Goal: Information Seeking & Learning: Learn about a topic

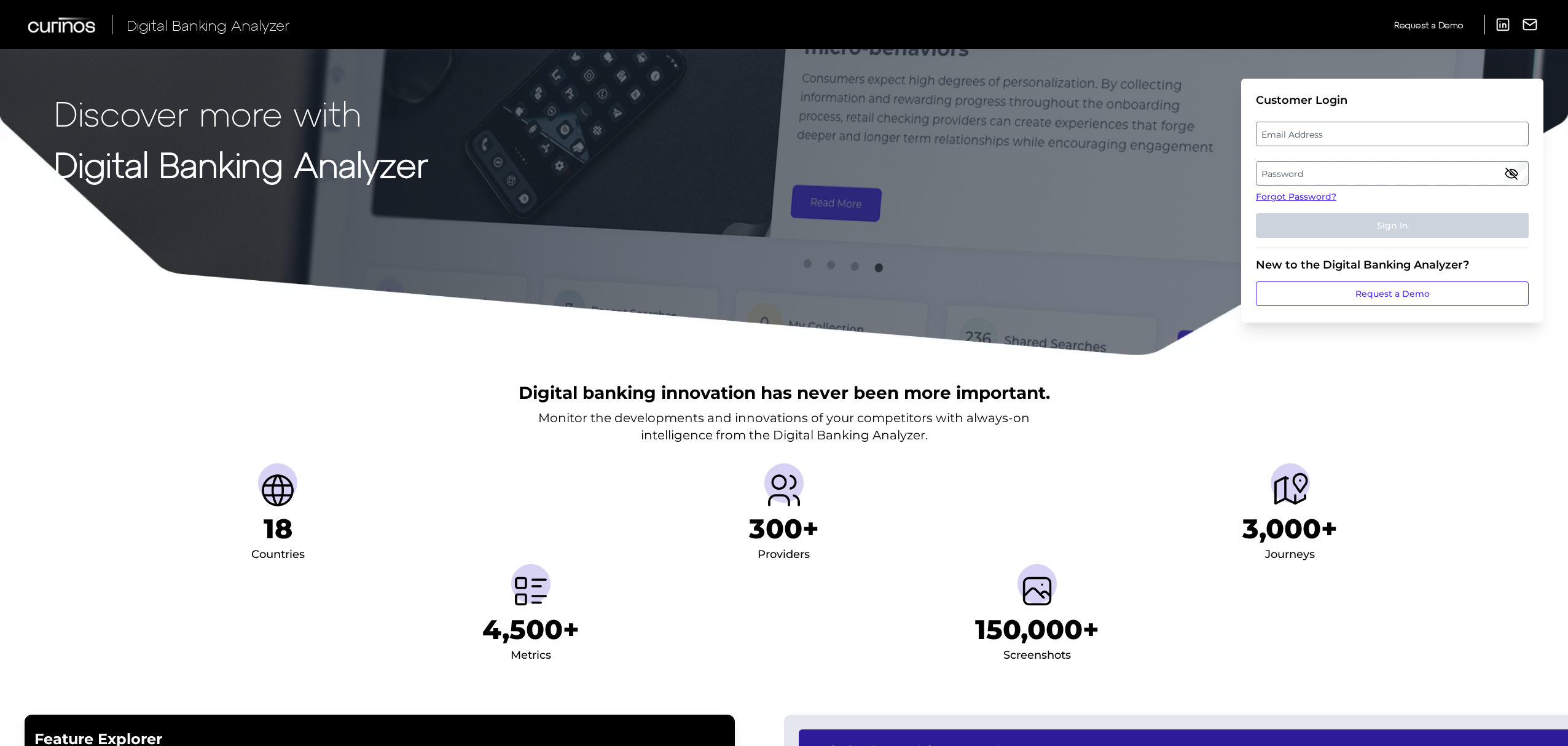
click at [1360, 134] on label "Email Address" at bounding box center [1391, 133] width 271 height 22
click at [1360, 134] on input "email" at bounding box center [1392, 134] width 273 height 25
click at [1360, 134] on input "Email Address" at bounding box center [1392, 134] width 273 height 25
type input "michael.mccaw@curinos.com"
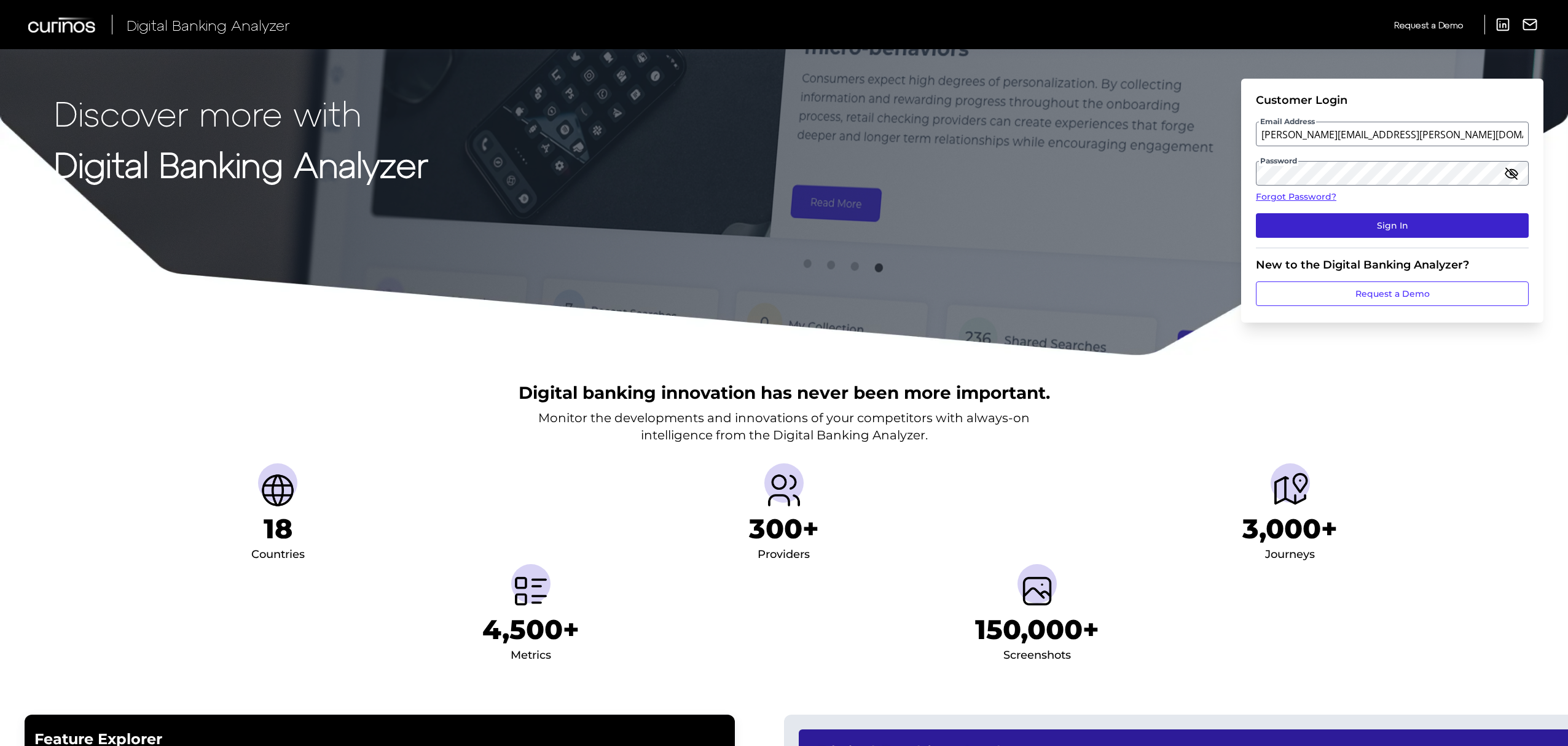
click at [1379, 219] on button "Sign In" at bounding box center [1392, 225] width 273 height 25
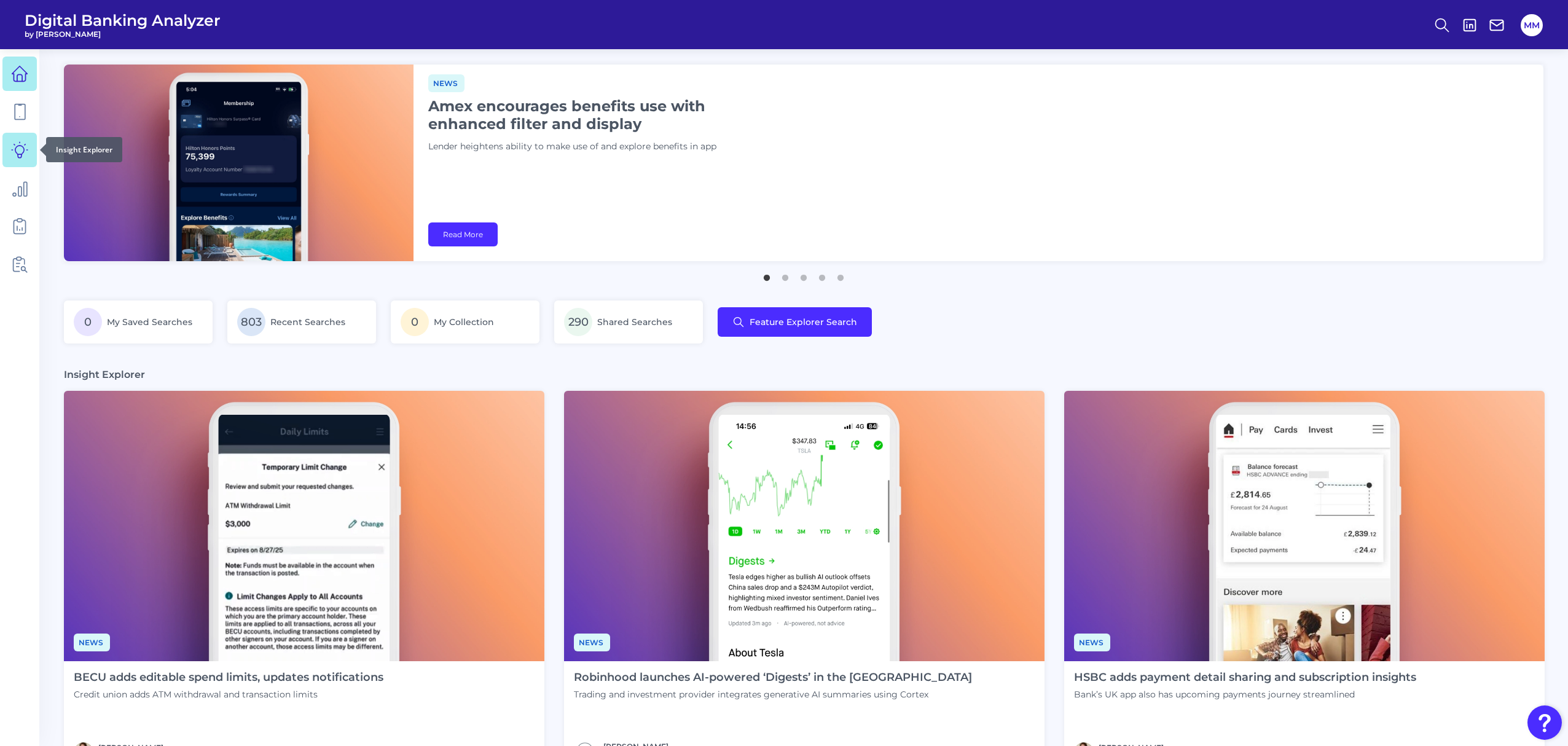
click at [16, 158] on link at bounding box center [19, 149] width 34 height 34
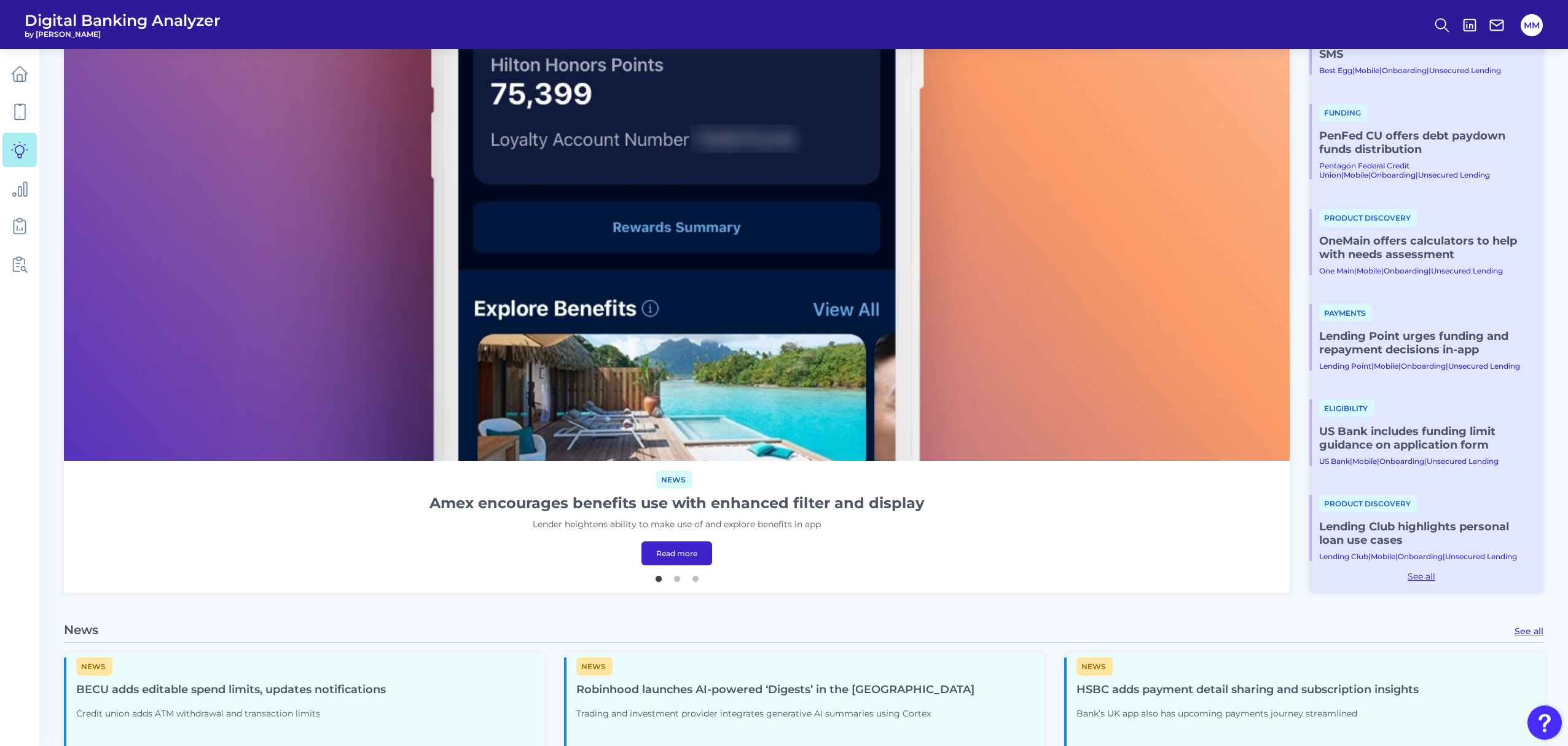
scroll to position [323, 0]
click at [1432, 576] on link "See all" at bounding box center [1421, 575] width 224 height 11
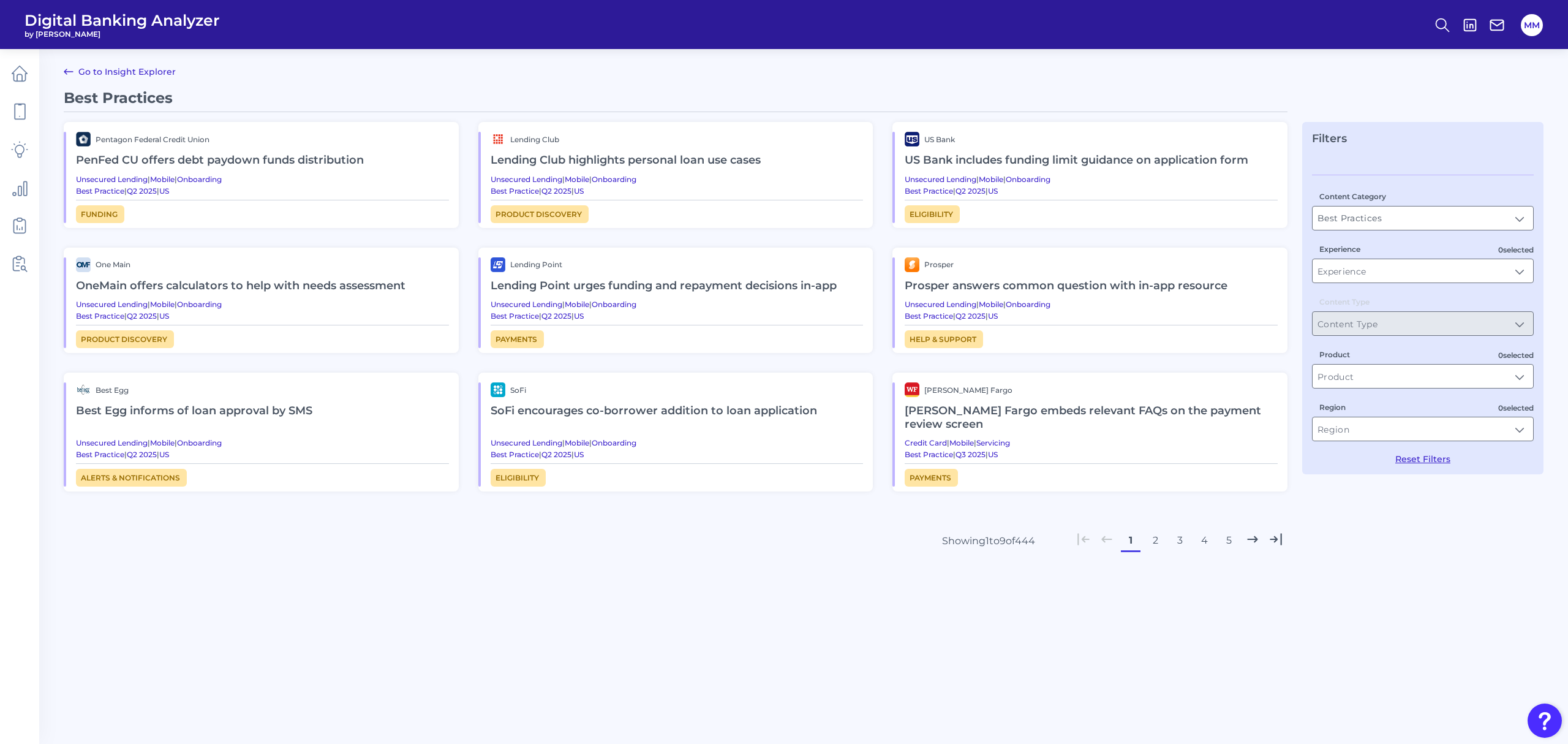
drag, startPoint x: 1136, startPoint y: 412, endPoint x: 1058, endPoint y: 408, distance: 78.1
click at [1058, 408] on h2 "[PERSON_NAME] Fargo embeds relevant FAQs on the payment review screen" at bounding box center [1090, 417] width 373 height 41
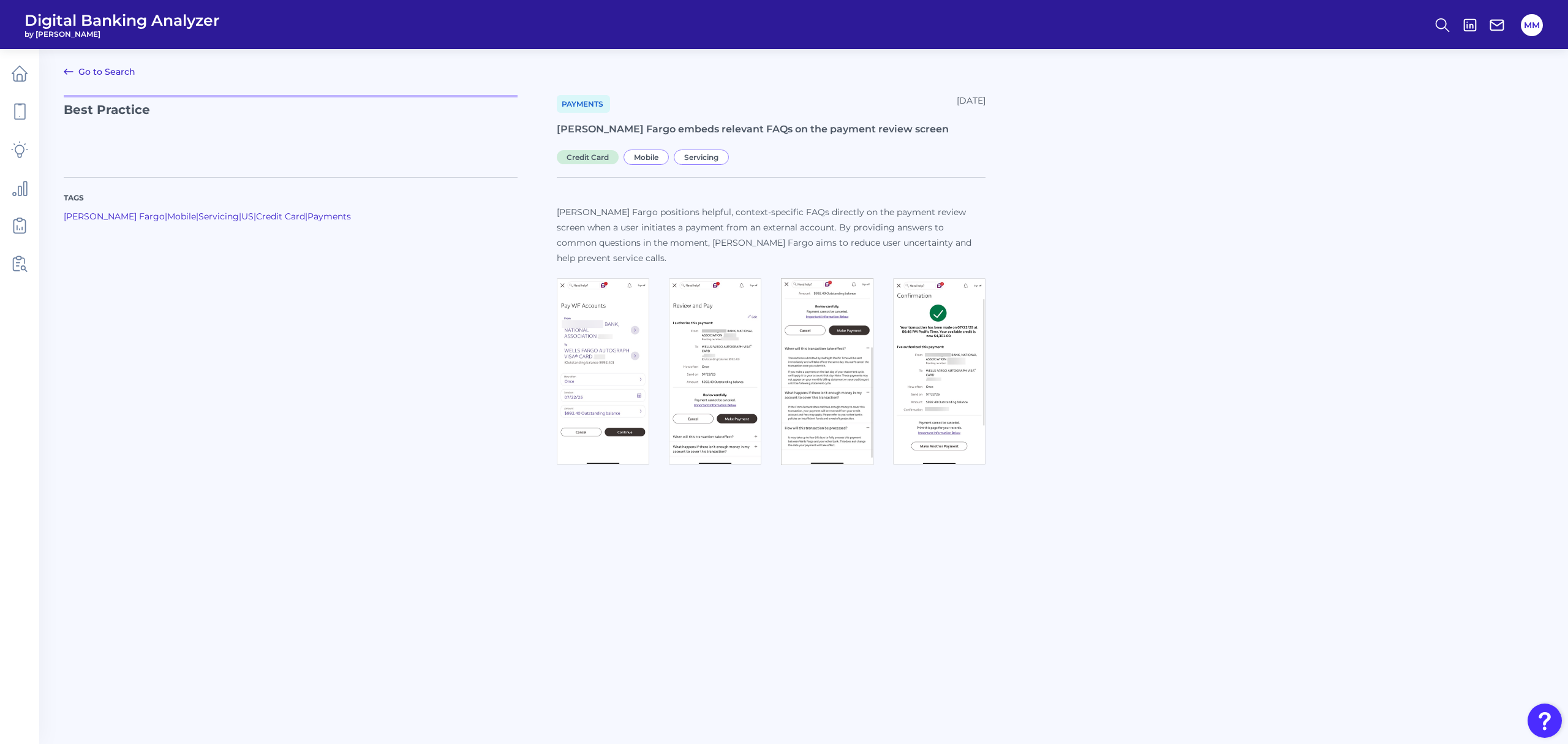
click at [108, 69] on link "Go to Search" at bounding box center [99, 72] width 72 height 15
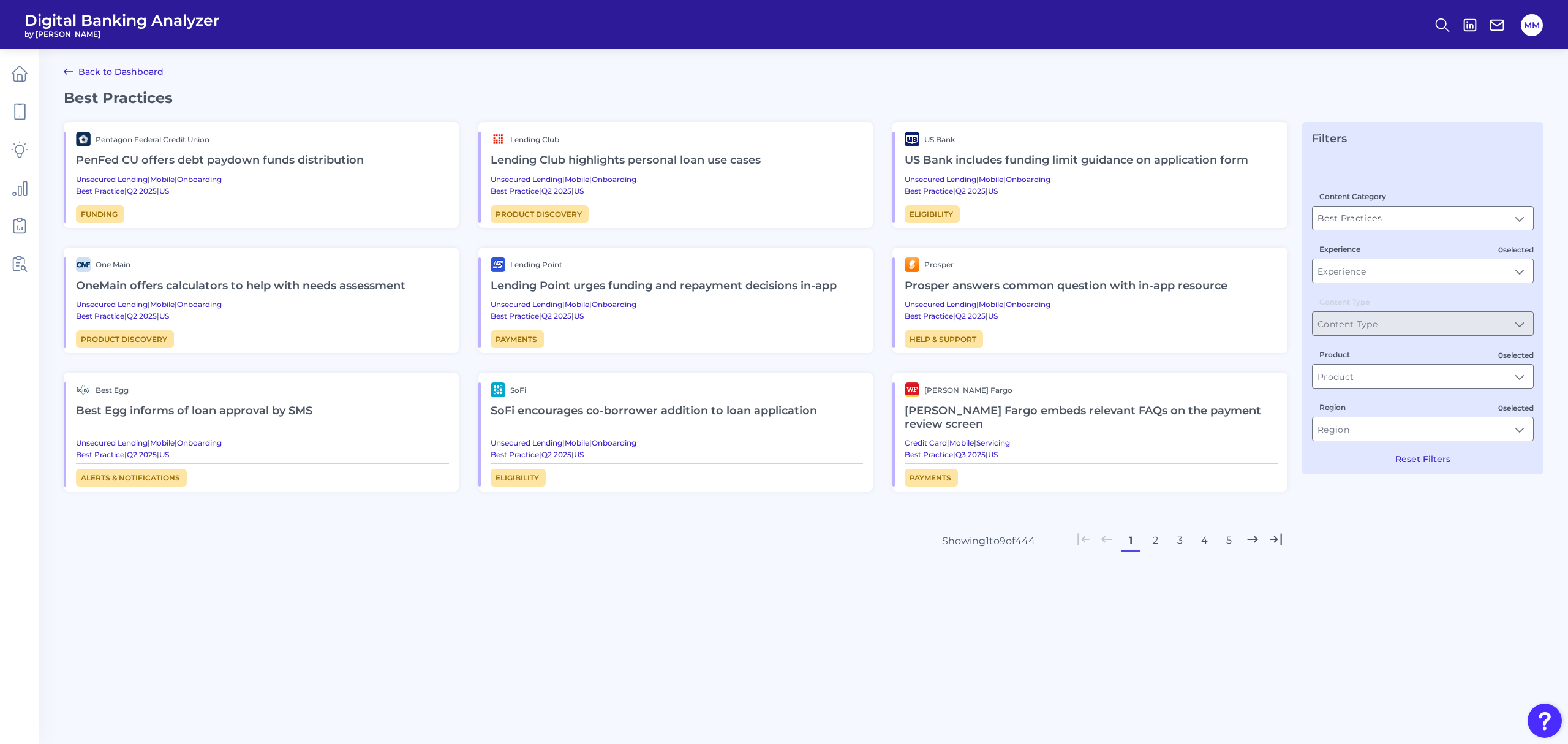
click at [1157, 541] on button "2" at bounding box center [1156, 541] width 20 height 20
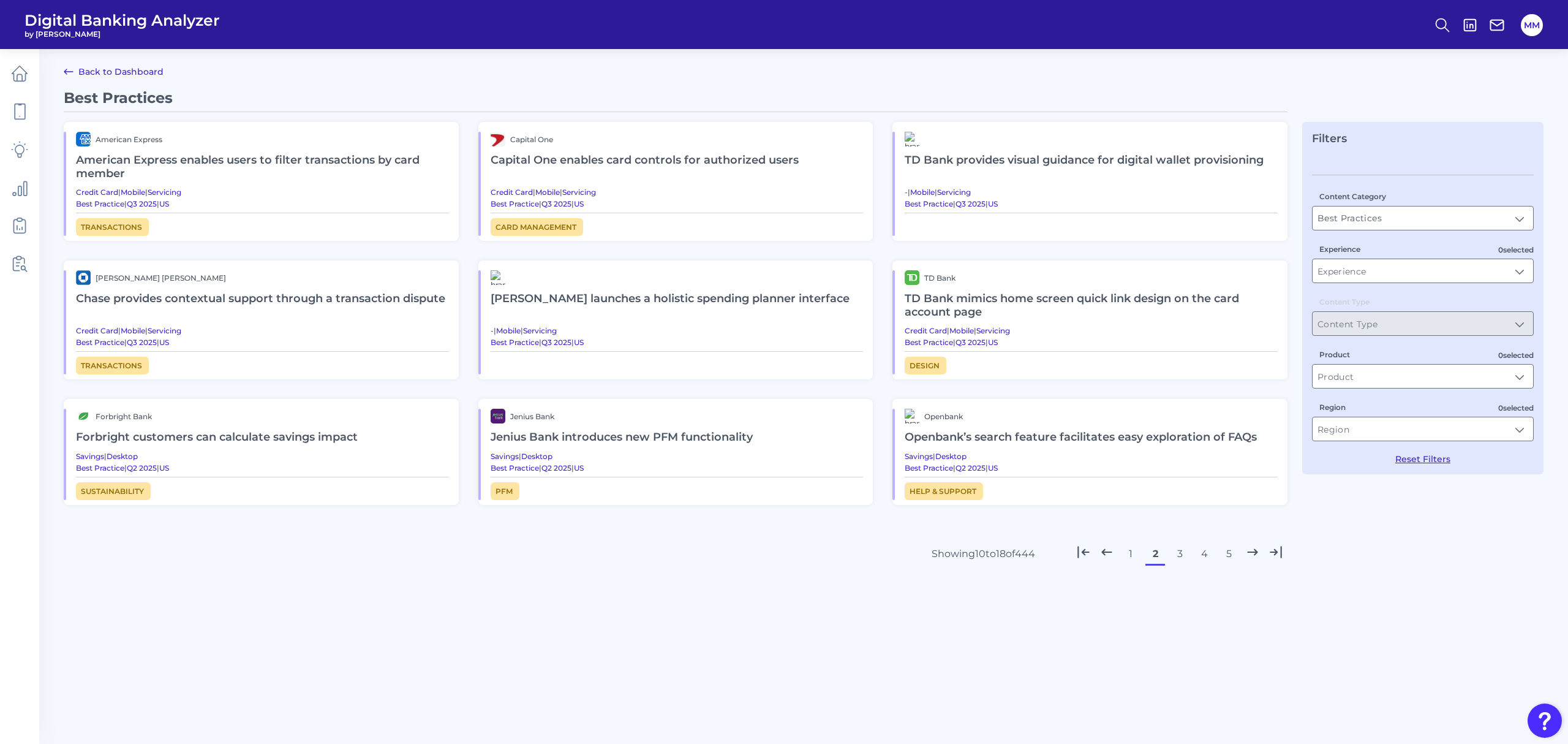
click at [290, 297] on h2 "Chase provides contextual support through a transaction dispute" at bounding box center [262, 299] width 373 height 28
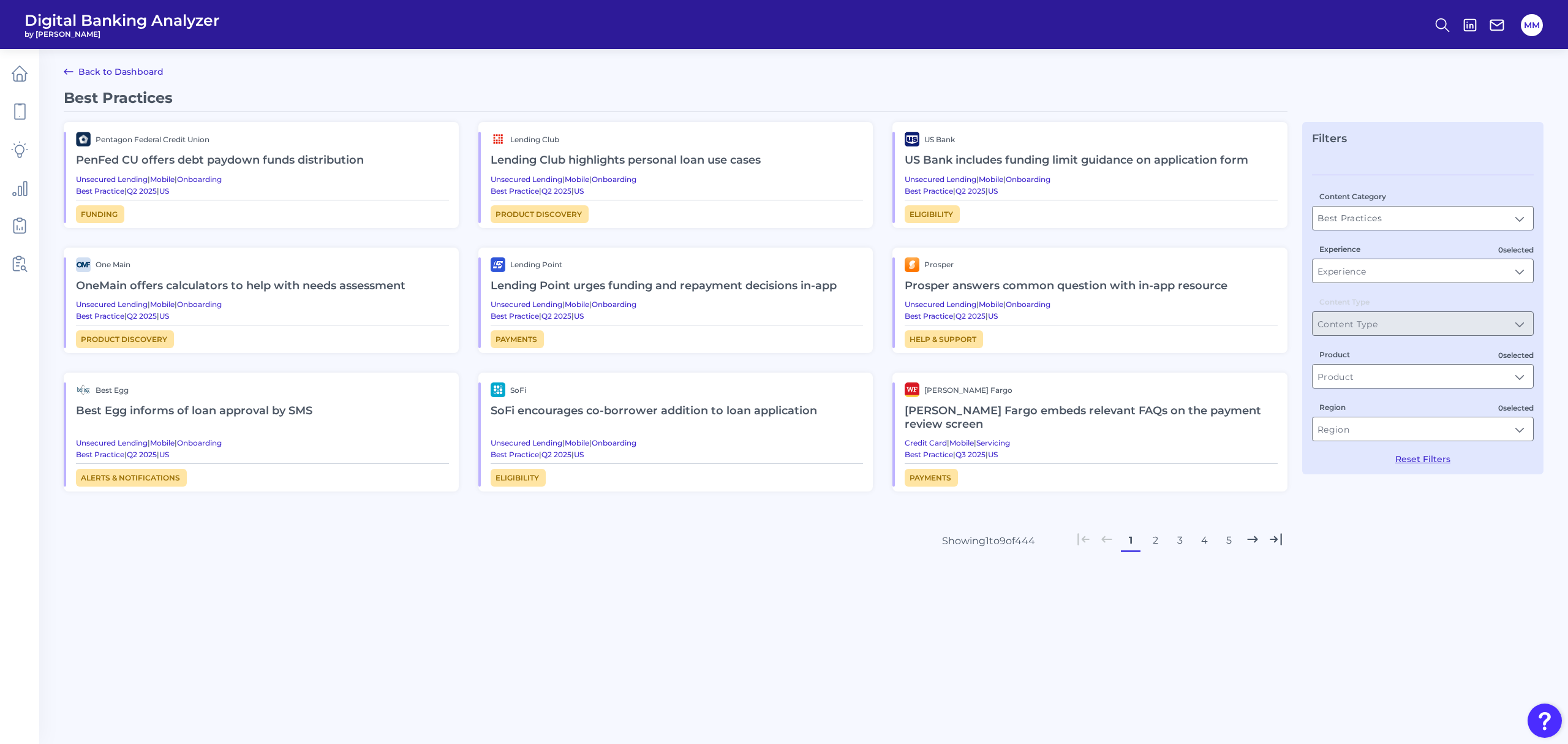
click at [1179, 543] on button "3" at bounding box center [1180, 541] width 20 height 20
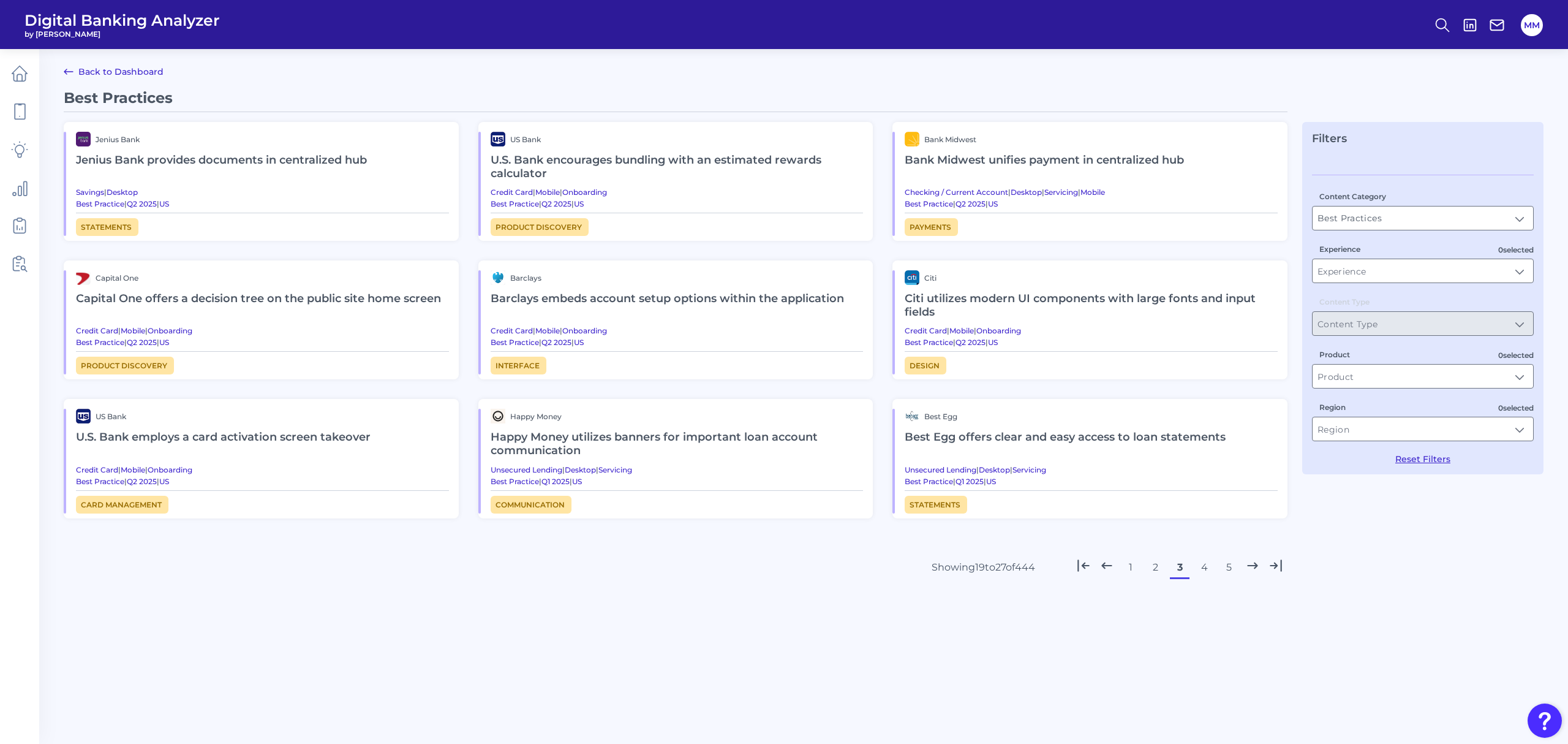
click at [101, 66] on link "Back to Dashboard" at bounding box center [113, 72] width 100 height 15
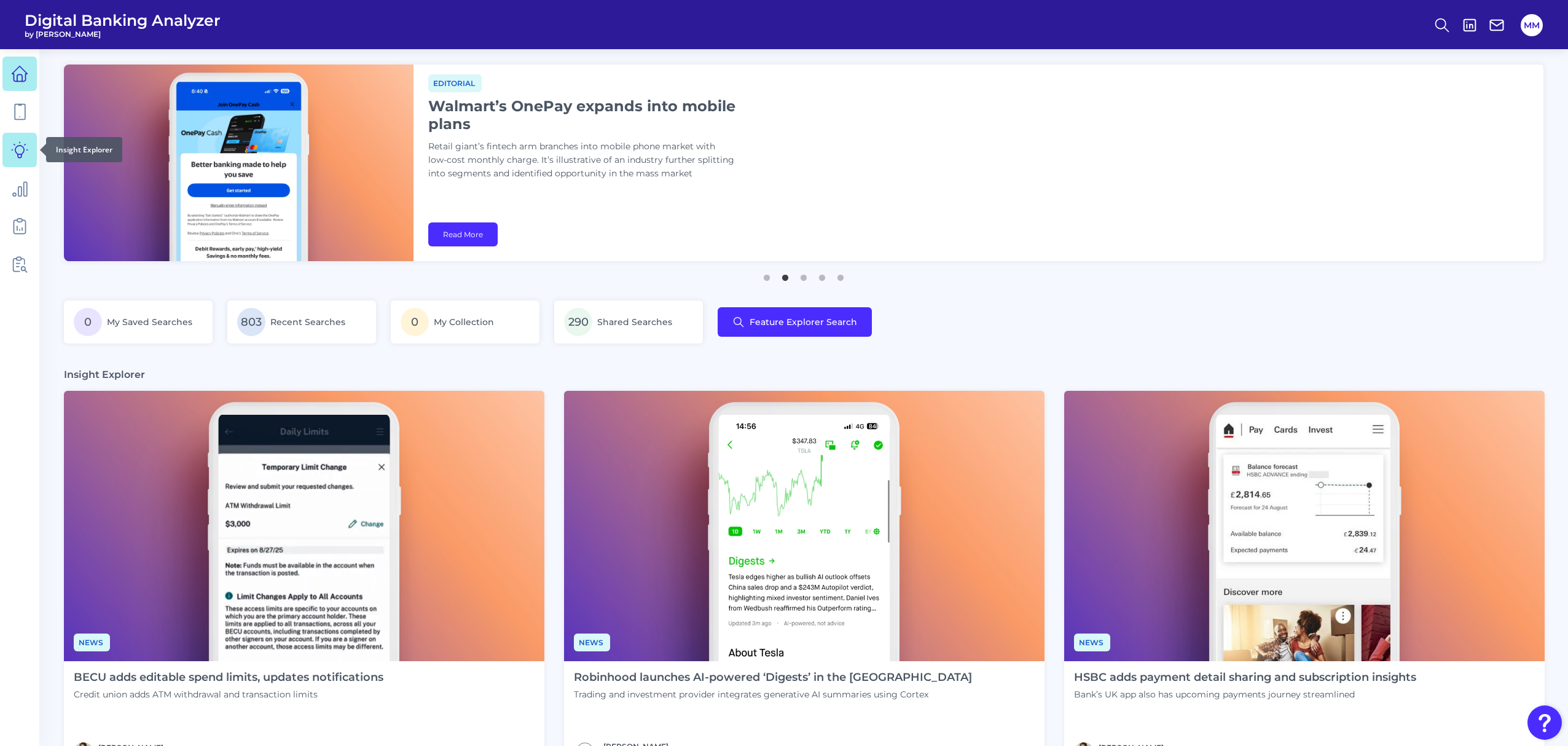
click at [20, 146] on icon at bounding box center [19, 149] width 17 height 17
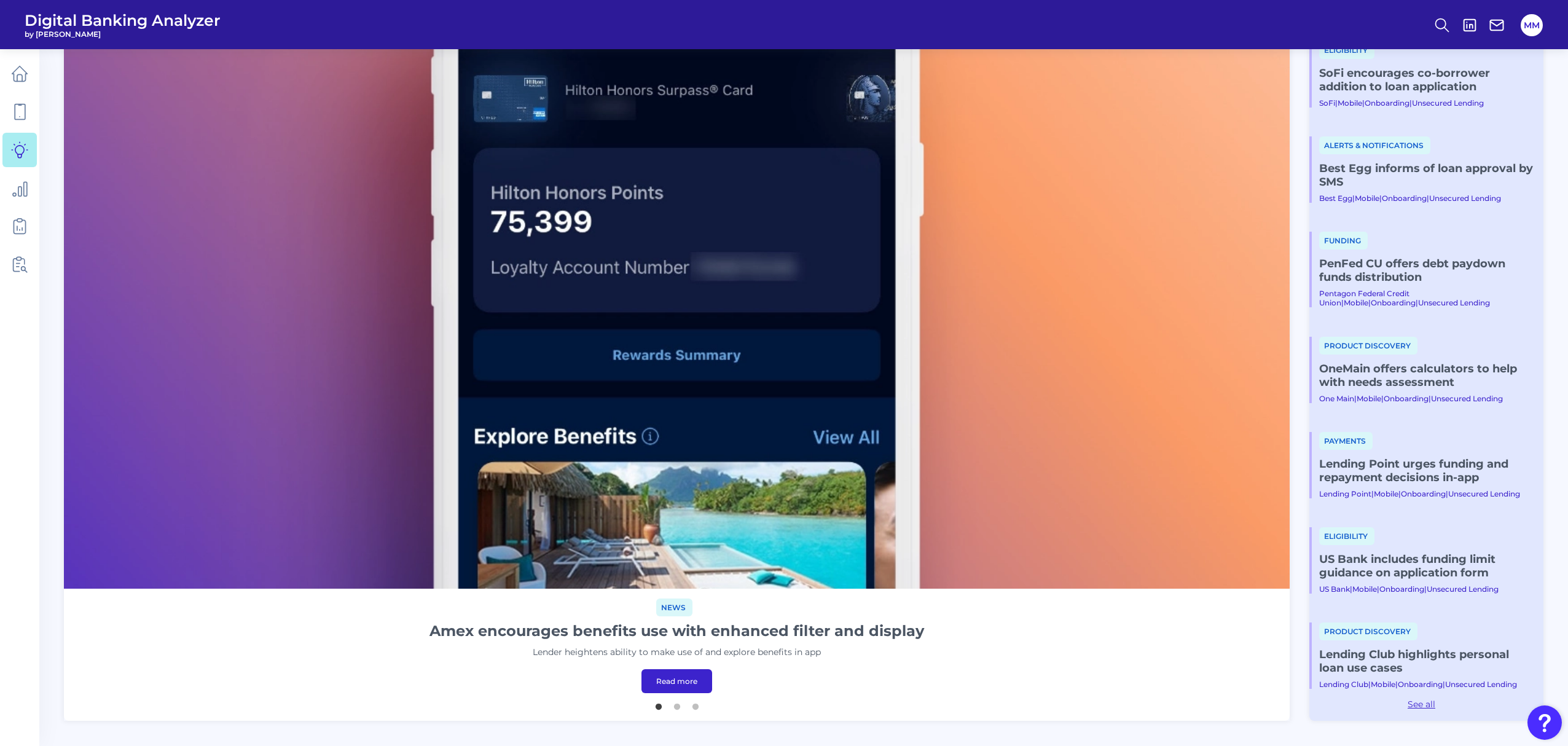
scroll to position [249, 0]
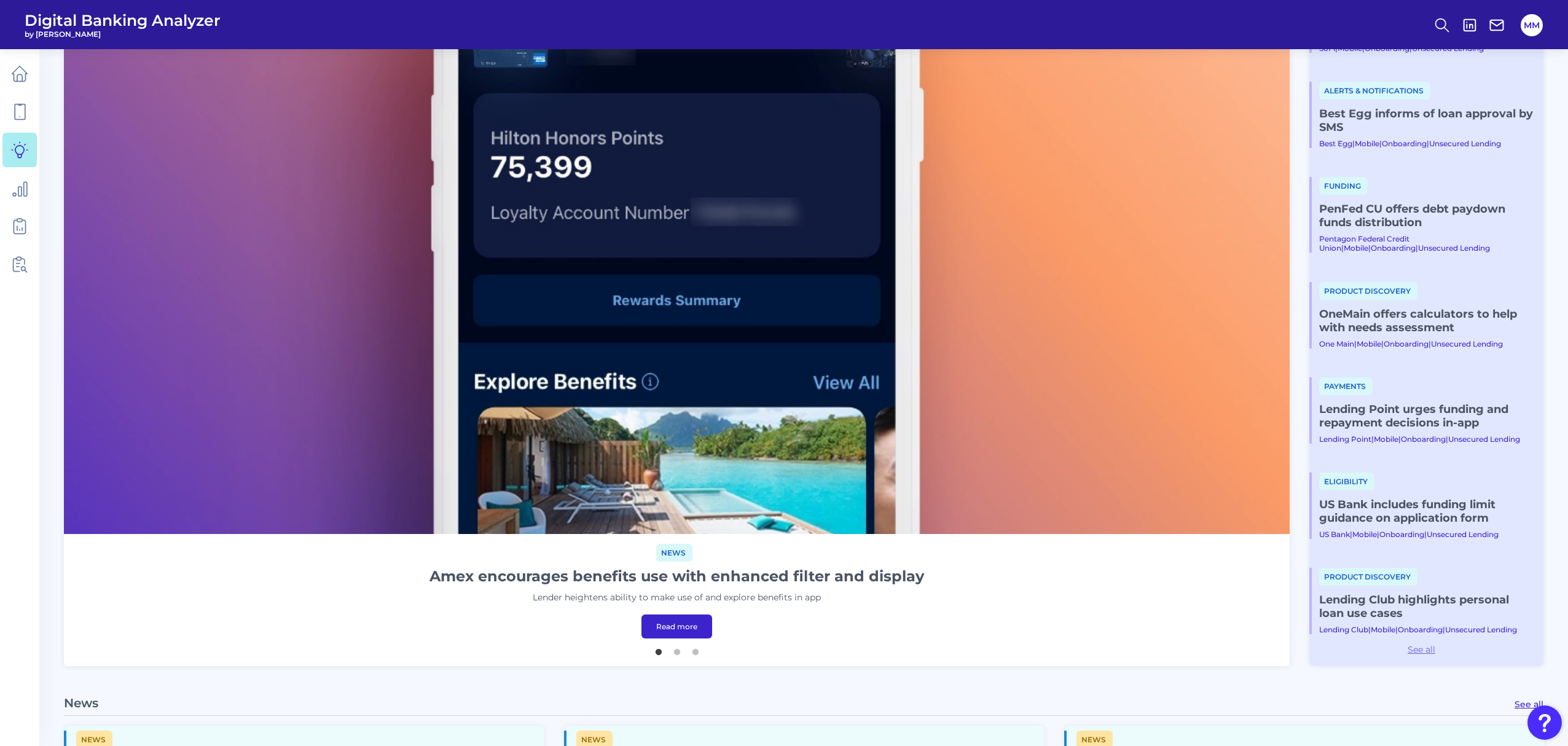
click at [1424, 647] on link "See all" at bounding box center [1421, 649] width 224 height 11
